Goal: Information Seeking & Learning: Learn about a topic

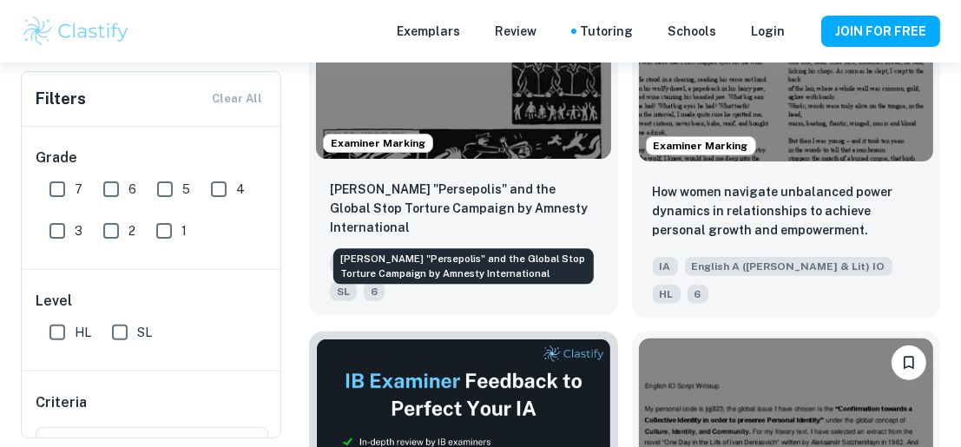
scroll to position [521, 0]
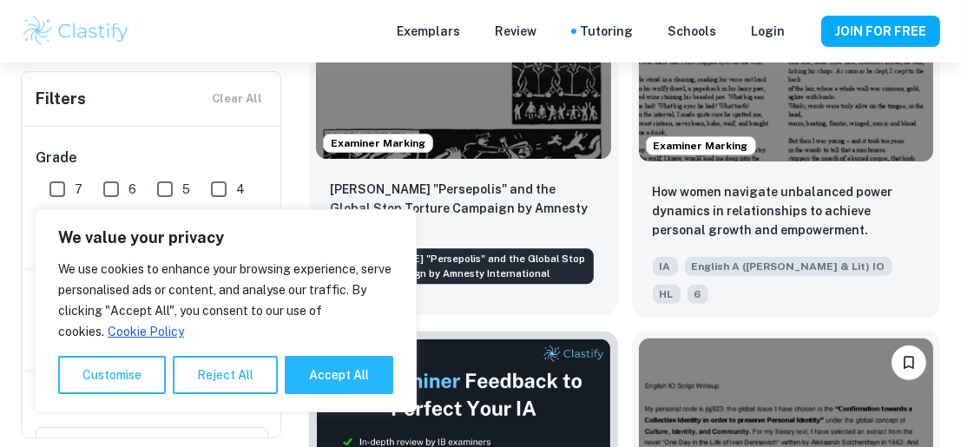
click at [506, 195] on p "[PERSON_NAME] "Persepolis" and the Global Stop Torture Campaign by Amnesty Inte…" at bounding box center [463, 208] width 267 height 57
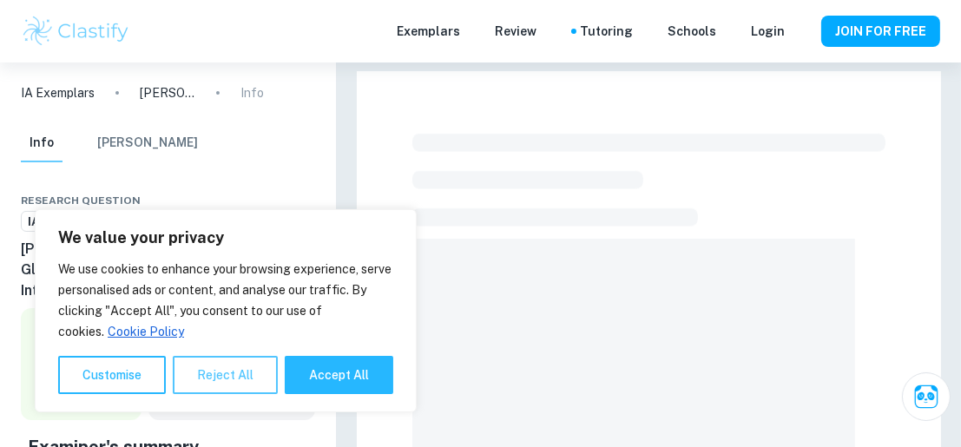
click at [231, 379] on button "Reject All" at bounding box center [225, 375] width 105 height 38
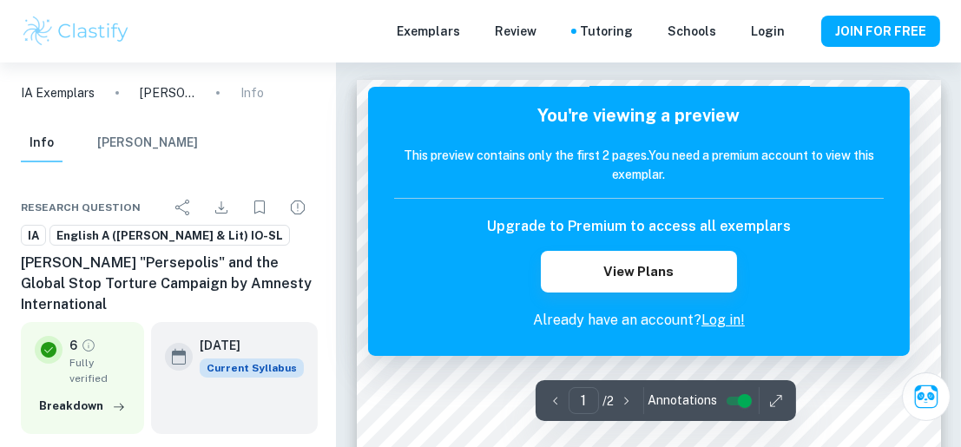
scroll to position [174, 0]
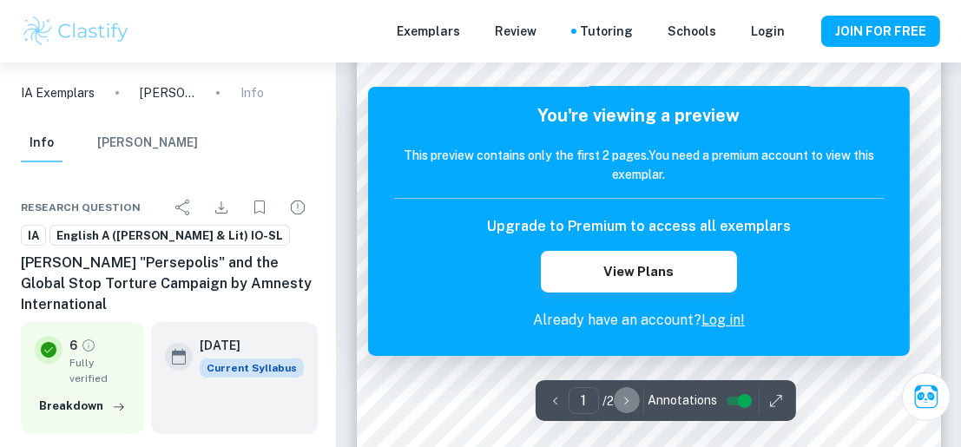
click at [624, 403] on icon "button" at bounding box center [626, 400] width 17 height 17
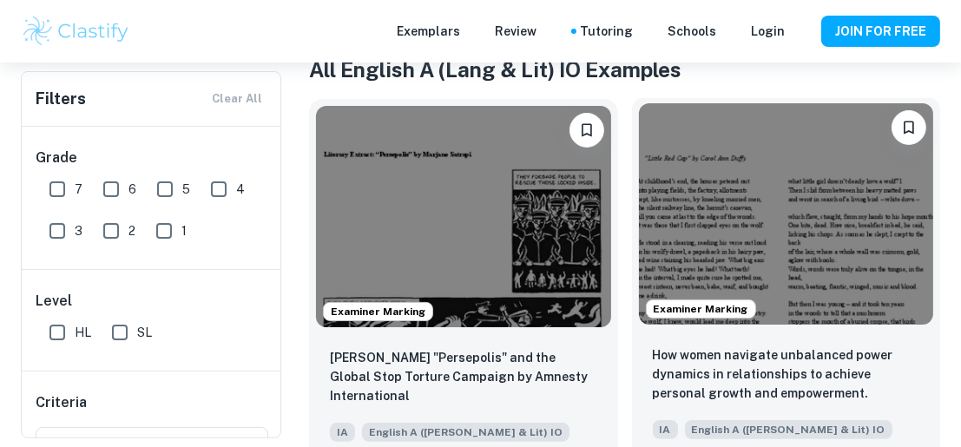
scroll to position [347, 0]
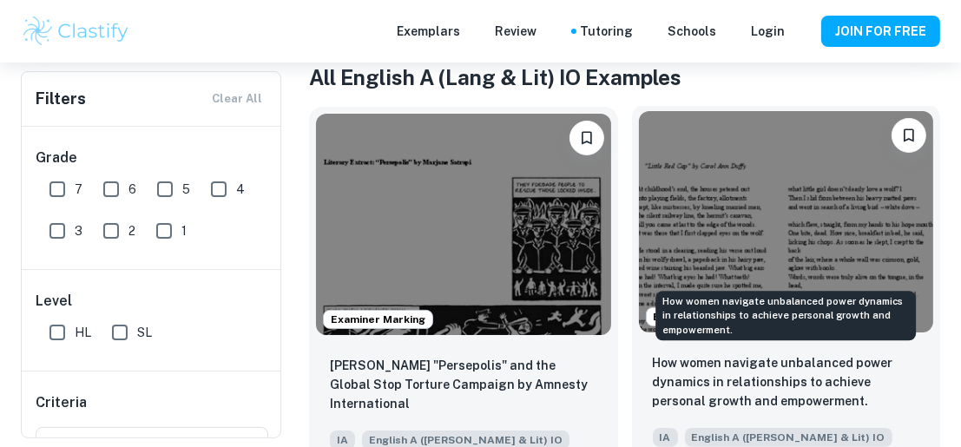
click at [765, 372] on p "How women navigate unbalanced power dynamics in relationships to achieve person…" at bounding box center [786, 381] width 267 height 57
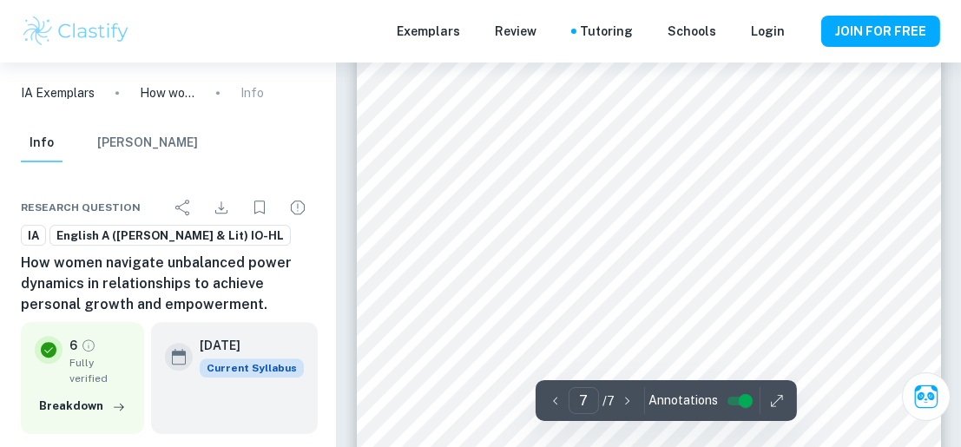
scroll to position [4924, 0]
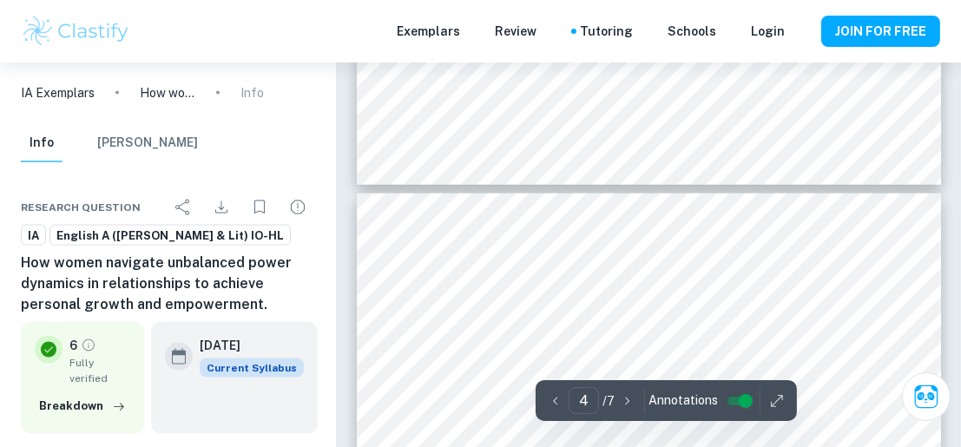
type input "3"
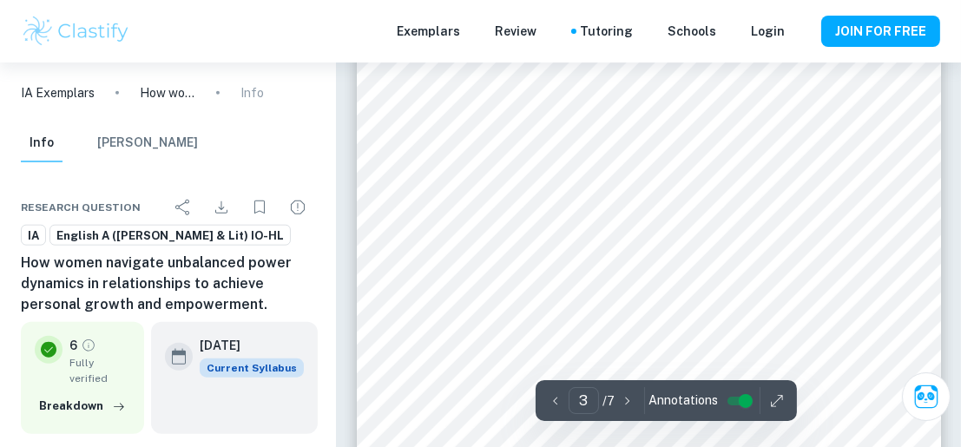
scroll to position [1888, 0]
